Goal: Task Accomplishment & Management: Use online tool/utility

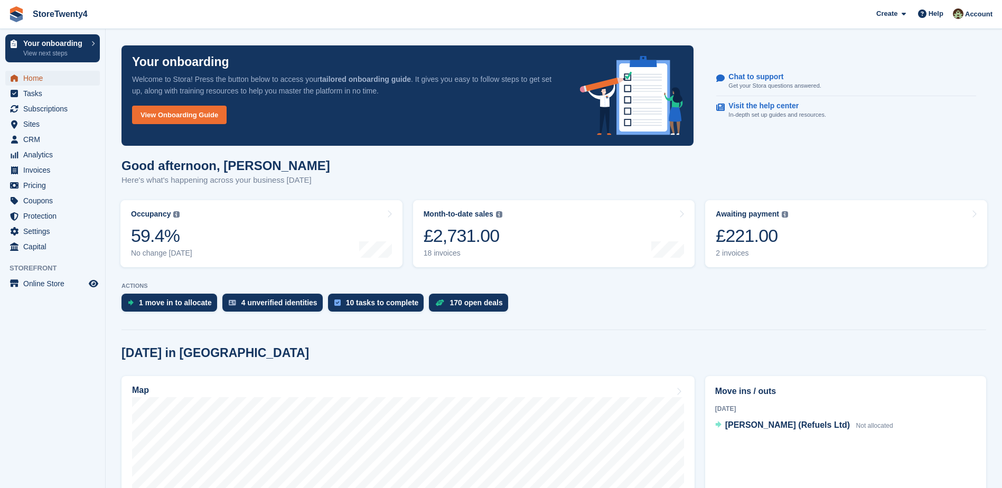
click at [31, 77] on span "Home" at bounding box center [54, 78] width 63 height 15
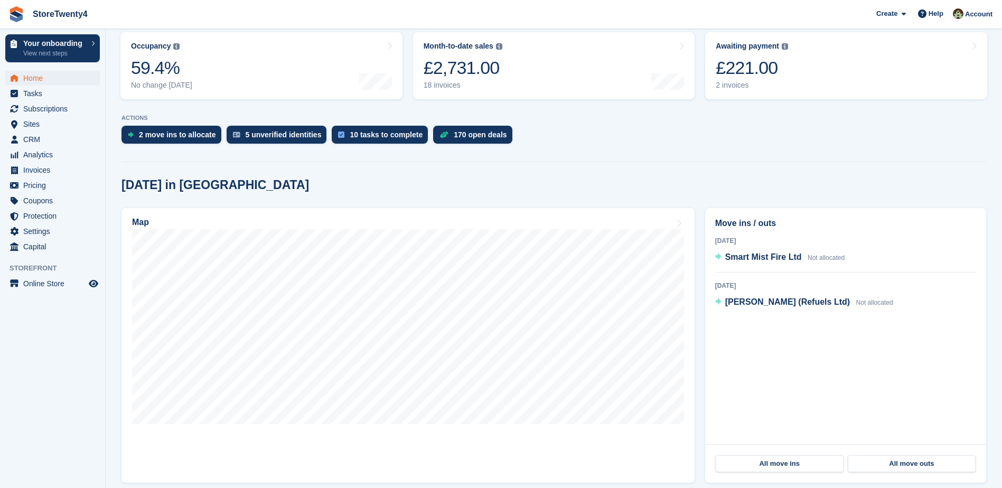
scroll to position [211, 0]
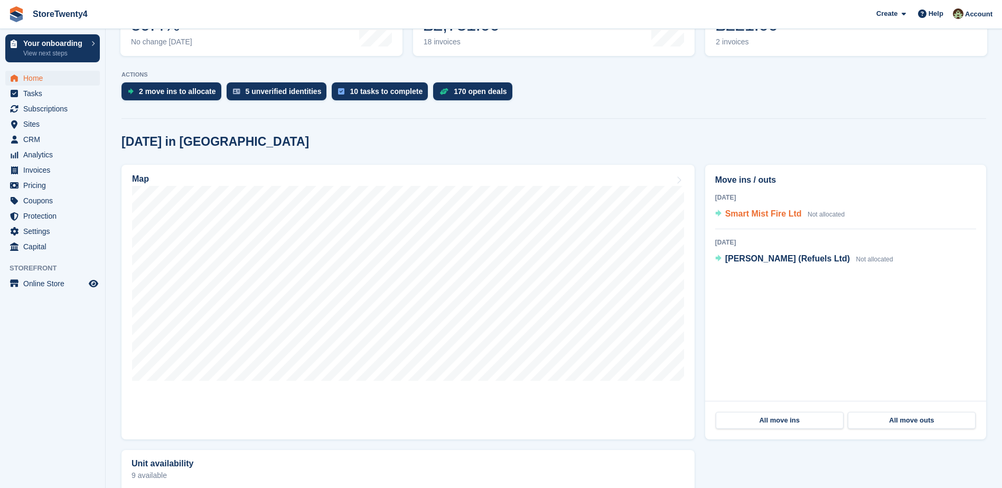
click at [779, 215] on span "Smart Mist Fire Ltd" at bounding box center [764, 213] width 77 height 9
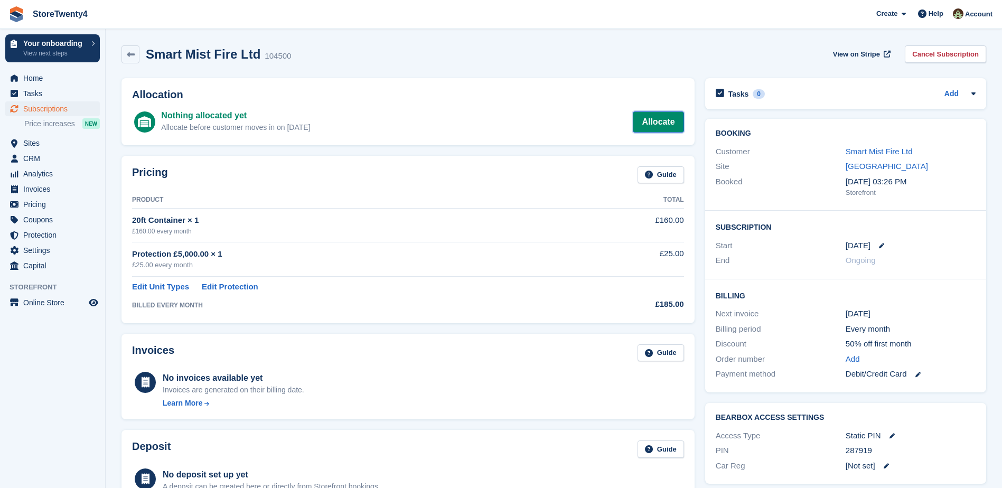
click at [665, 120] on link "Allocate" at bounding box center [658, 121] width 51 height 21
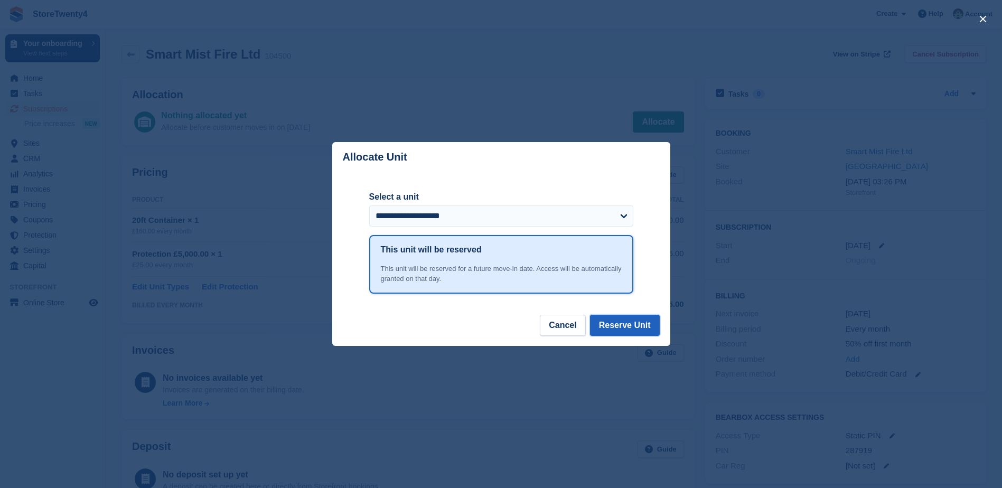
click at [623, 328] on button "Reserve Unit" at bounding box center [625, 325] width 70 height 21
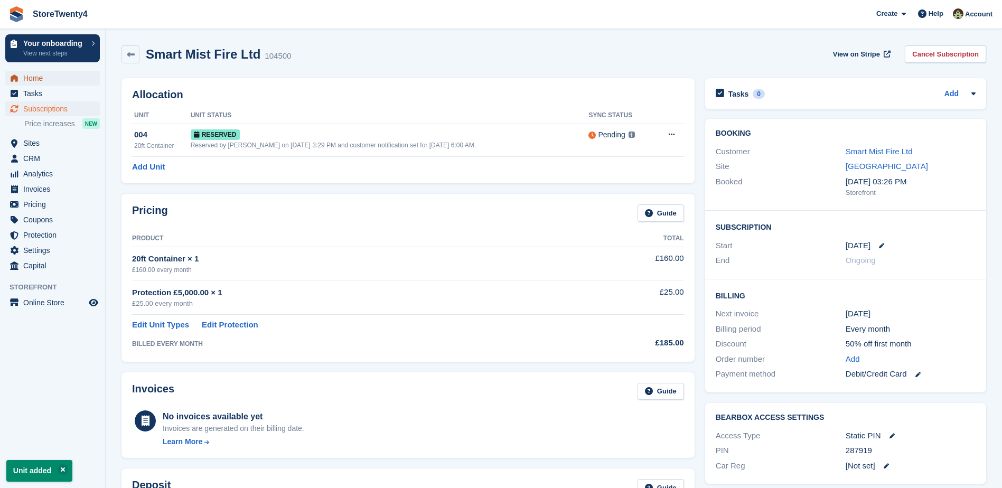
click at [36, 79] on span "Home" at bounding box center [54, 78] width 63 height 15
